Goal: Find specific page/section: Find specific page/section

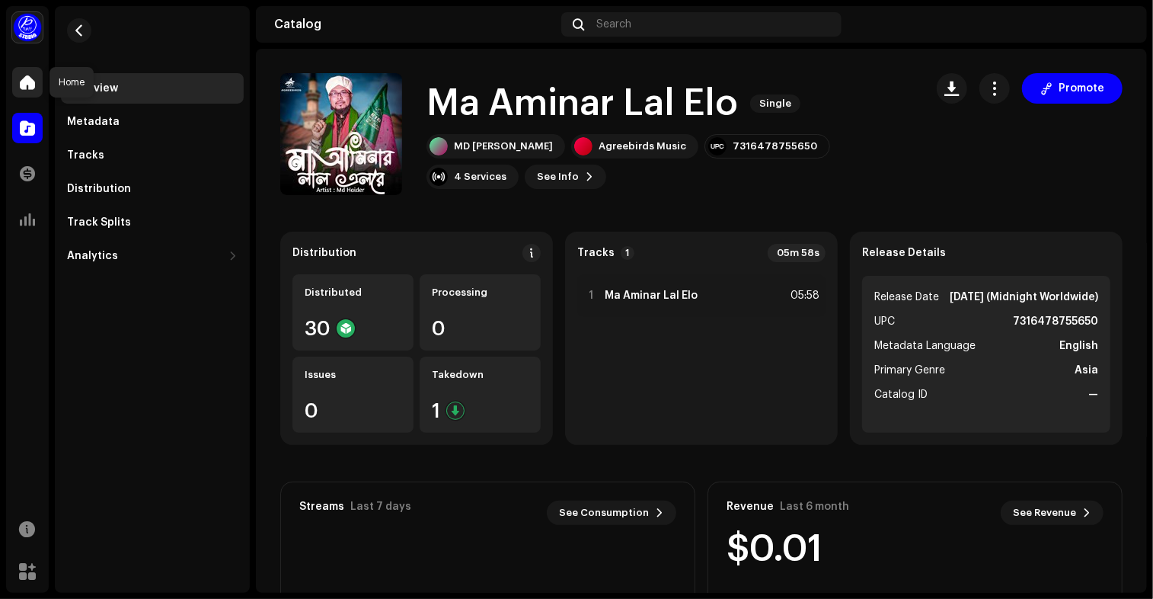
click at [33, 76] on span at bounding box center [27, 82] width 15 height 12
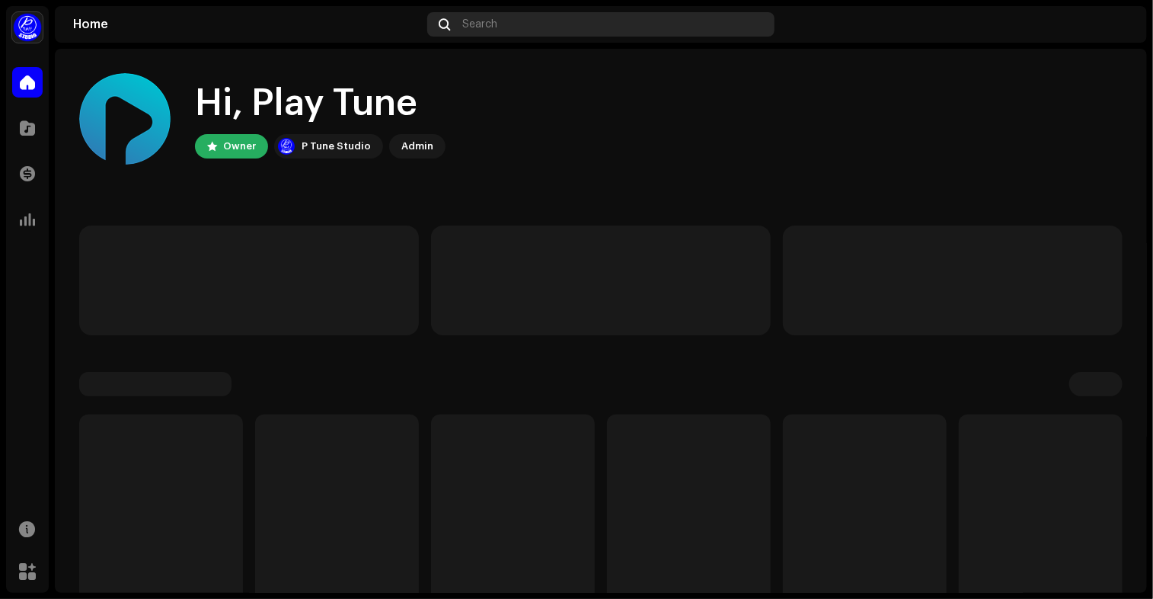
click at [486, 25] on span "Search" at bounding box center [480, 24] width 35 height 12
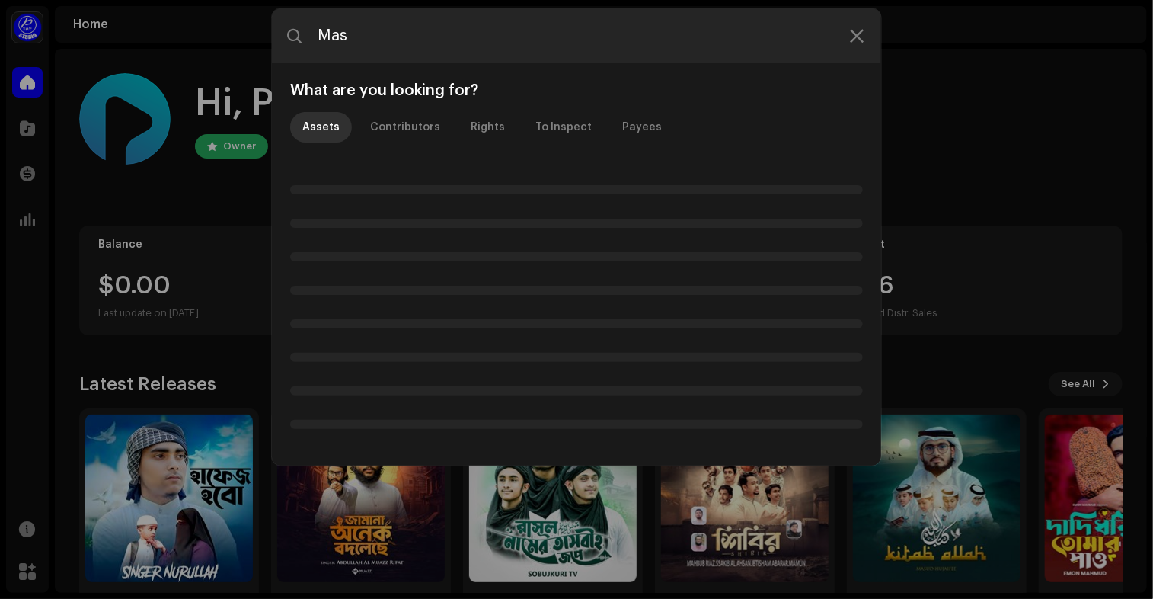
type input "Mash"
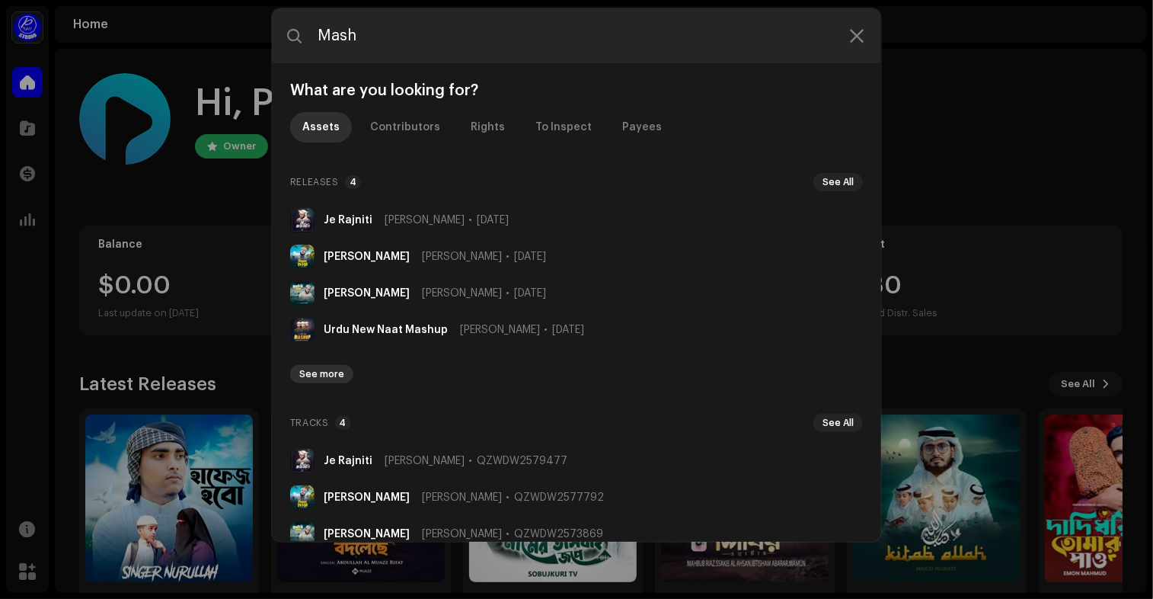
click at [318, 366] on button "See more" at bounding box center [321, 374] width 63 height 18
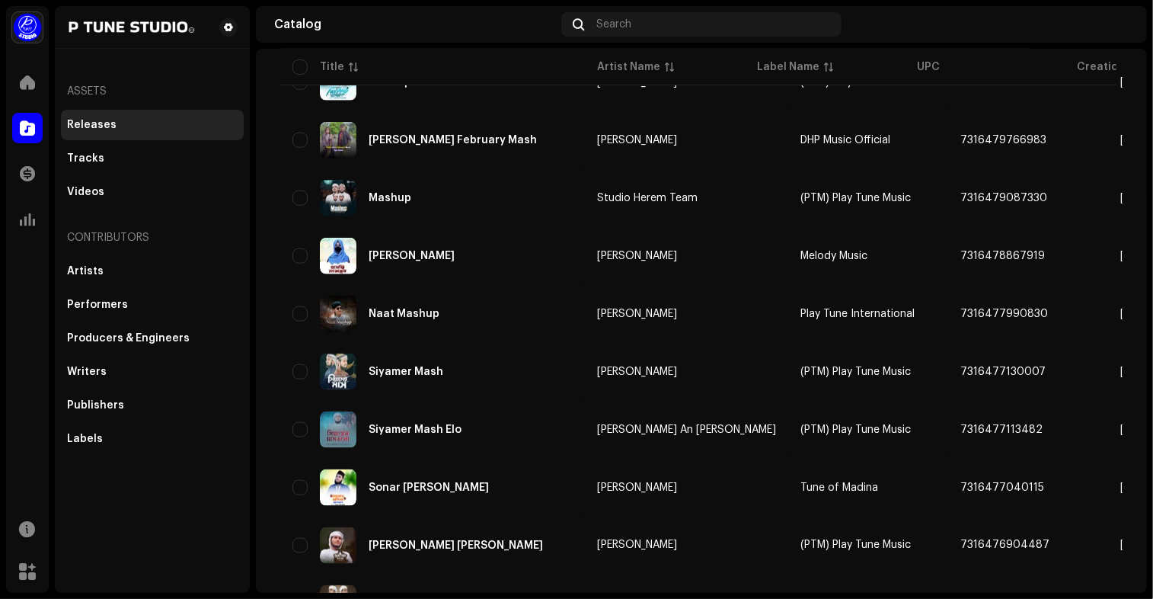
scroll to position [893, 0]
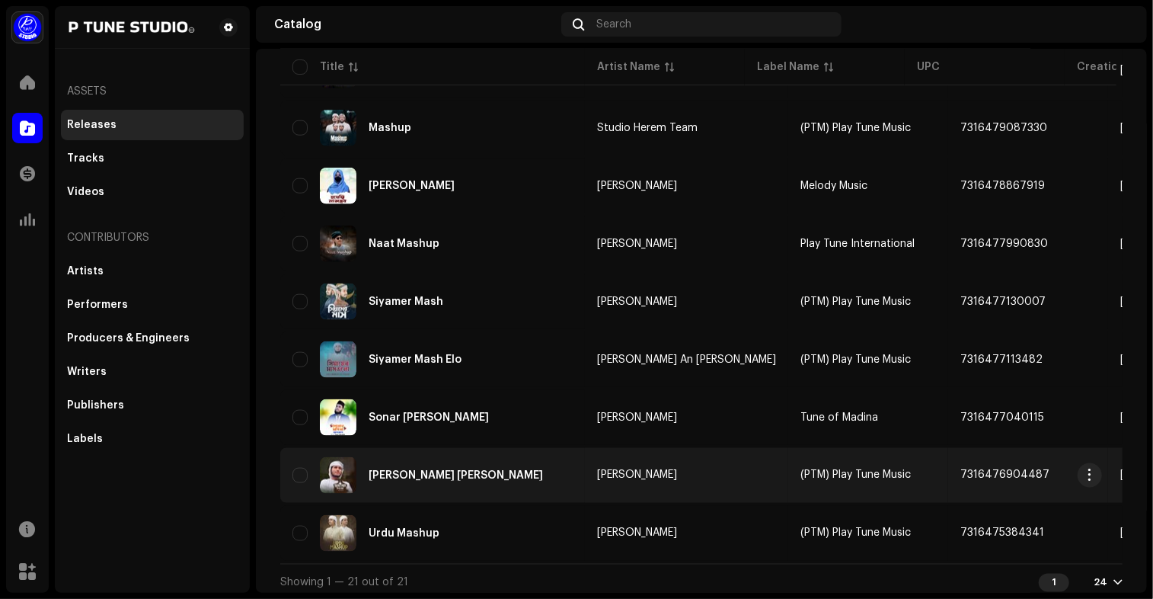
click at [581, 471] on td "[PERSON_NAME] [PERSON_NAME]" at bounding box center [432, 475] width 305 height 55
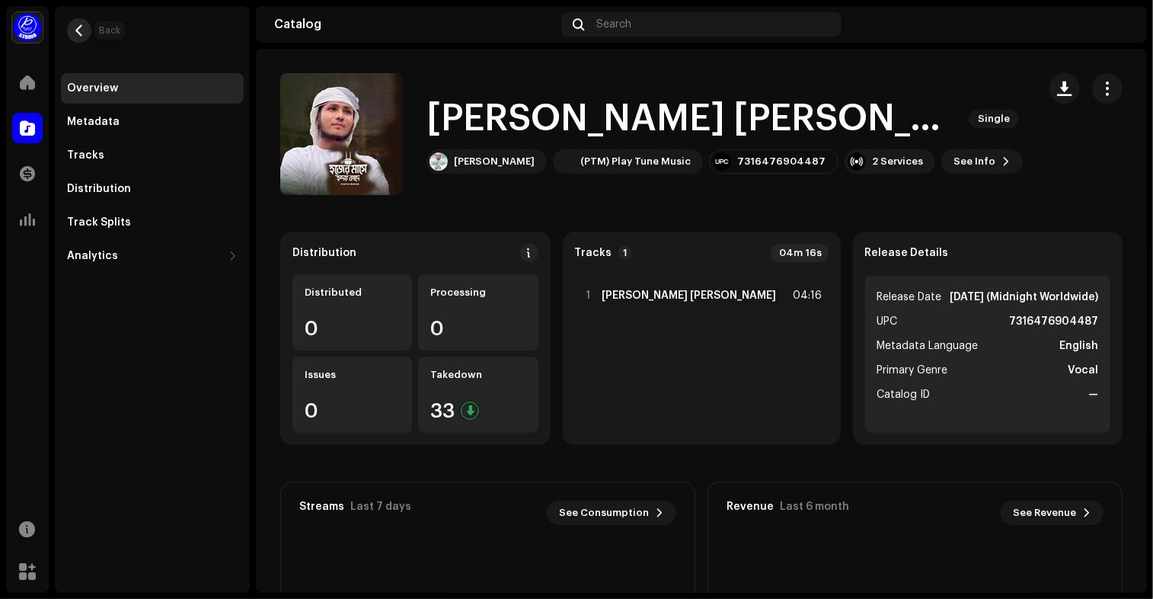
click at [85, 25] on button "button" at bounding box center [79, 30] width 24 height 24
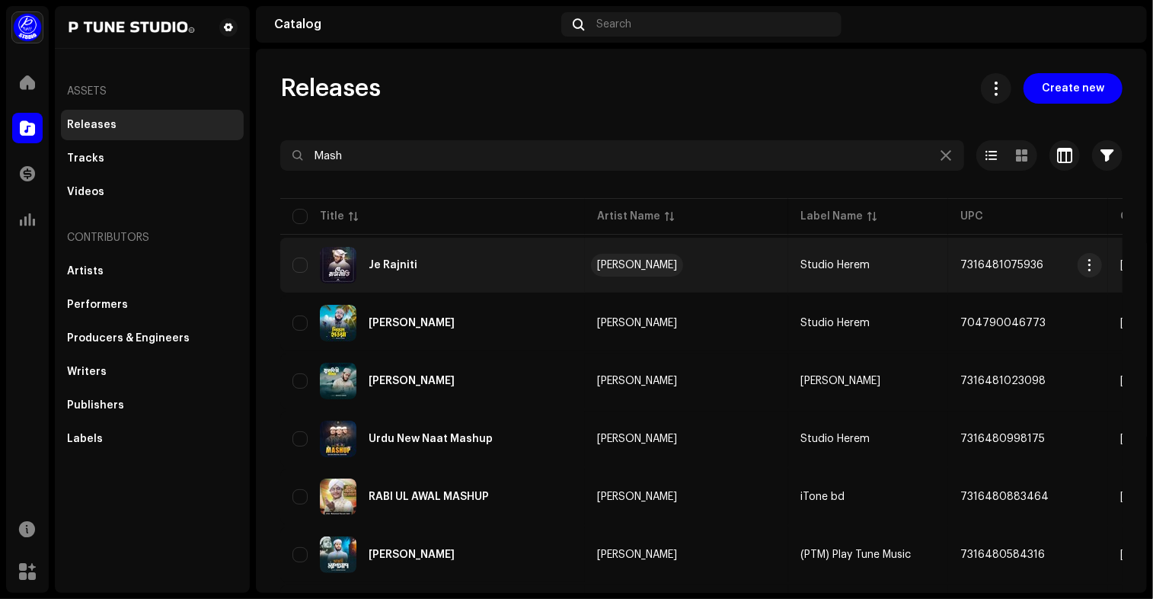
click at [614, 264] on div "[PERSON_NAME]" at bounding box center [637, 265] width 80 height 11
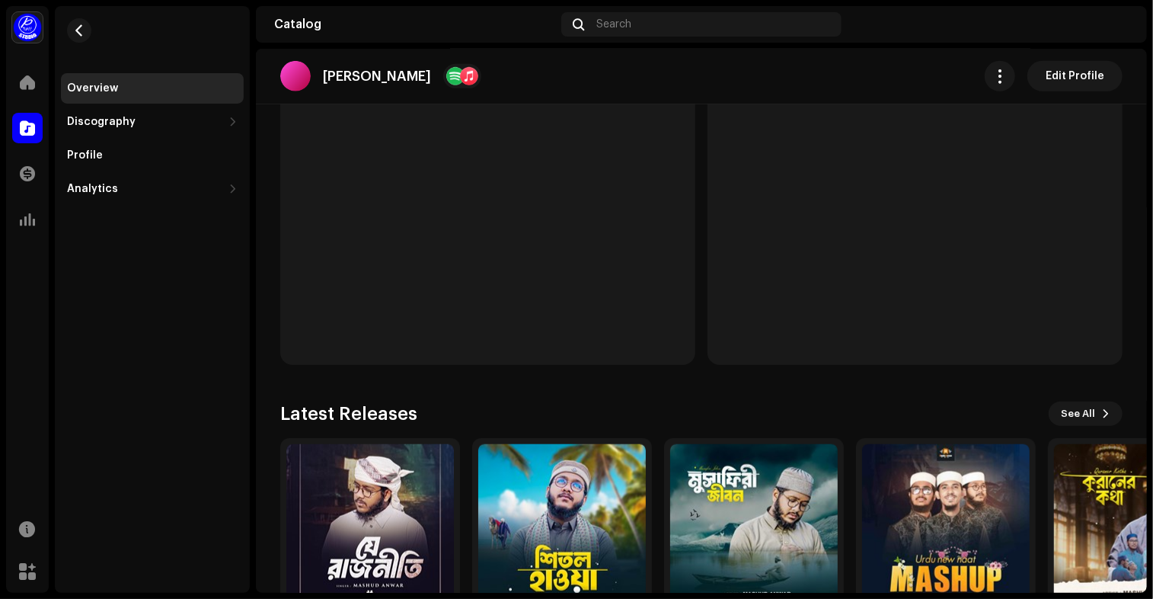
scroll to position [511, 0]
